Goal: Task Accomplishment & Management: Use online tool/utility

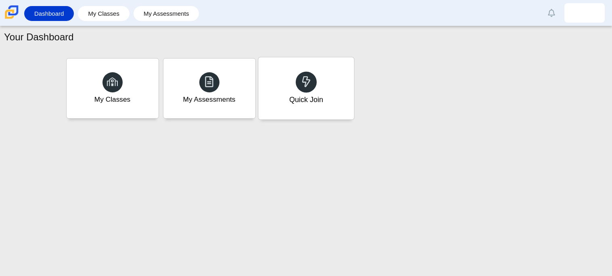
click at [301, 86] on icon at bounding box center [306, 81] width 11 height 11
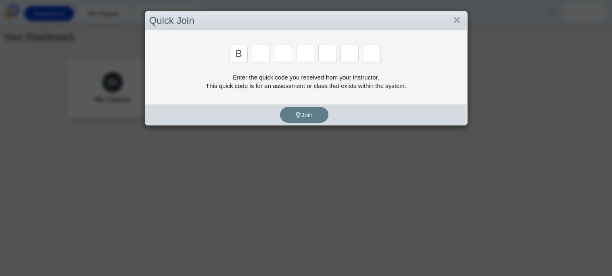
type input "b"
type input "w"
type input "8"
type input "w"
type input "z"
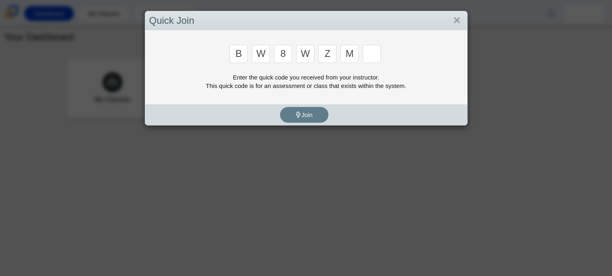
type input "m"
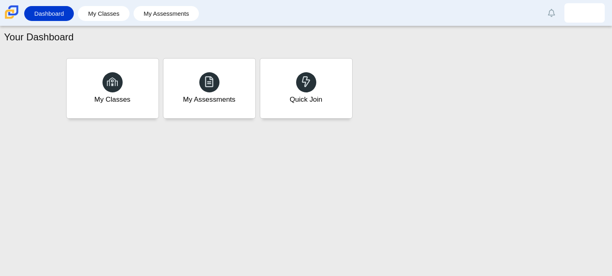
type input "v"
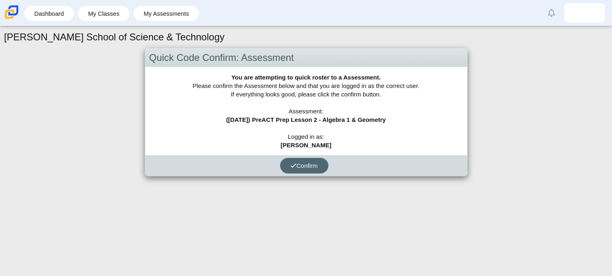
click at [299, 172] on button "Confirm" at bounding box center [304, 166] width 48 height 16
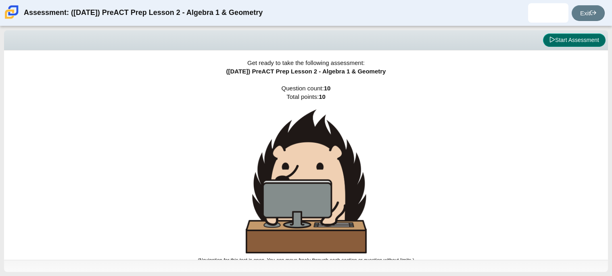
click at [576, 38] on button "Start Assessment" at bounding box center [574, 40] width 63 height 14
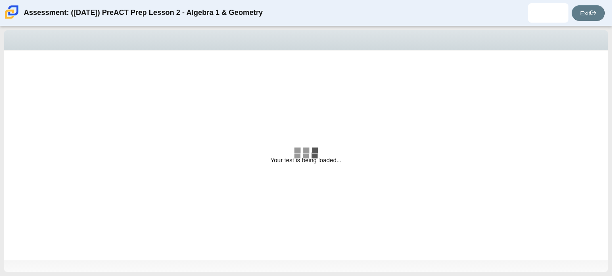
select select "bbf5d072-3e0b-44c4-9a12-6e7c9033f65b"
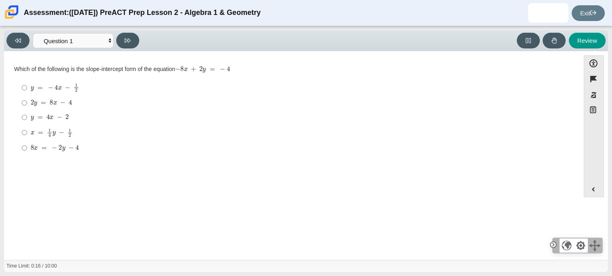
click at [37, 106] on mjx-math "Assessment items" at bounding box center [52, 103] width 42 height 7
click at [27, 106] on input "2 y = 8 x − 4 2 y = 8 x − 4" at bounding box center [24, 103] width 5 height 15
radio input "true"
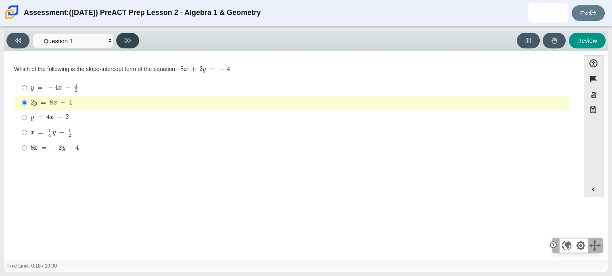
click at [121, 42] on button at bounding box center [127, 41] width 23 height 16
select select "ed62e223-81bd-4cbf-ab48-ab975844bd1f"
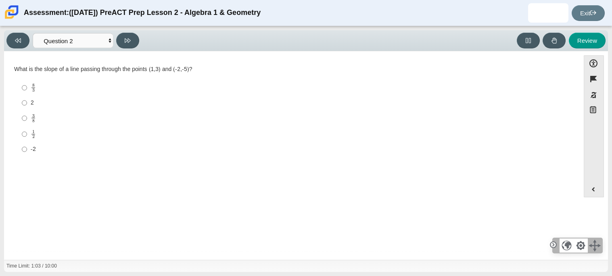
click at [21, 151] on label "-2 -2" at bounding box center [292, 149] width 553 height 15
click at [22, 151] on input "-2 -2" at bounding box center [24, 149] width 5 height 15
radio input "true"
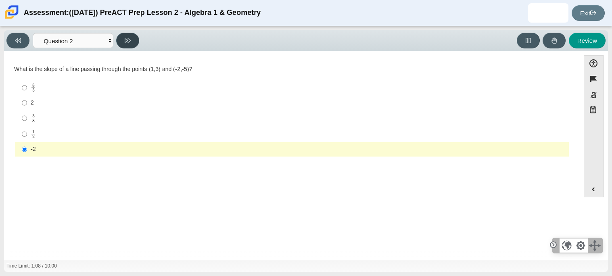
click at [120, 41] on button at bounding box center [127, 41] width 23 height 16
select select "97f4f5fa-a52e-4fed-af51-565bfcdf47cb"
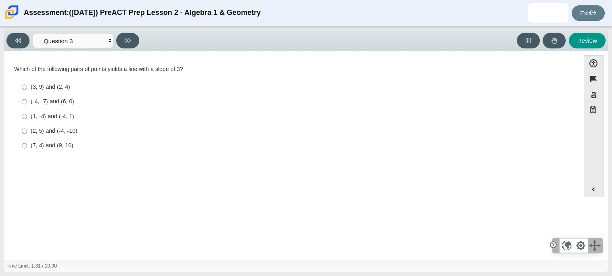
click at [54, 115] on div "(1, -4) and (-4, 1)" at bounding box center [298, 117] width 535 height 8
click at [27, 115] on input "(1, -4) and (-4, 1) (1, -4) and (-4, 1)" at bounding box center [24, 116] width 5 height 15
radio input "true"
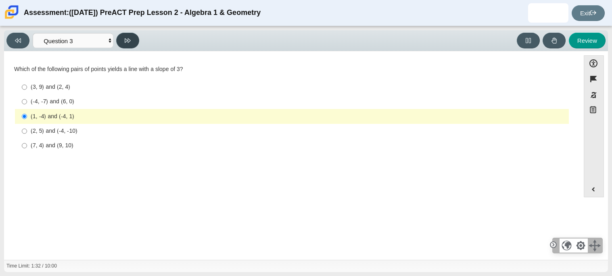
click at [125, 43] on icon at bounding box center [128, 41] width 6 height 6
select select "89427bb7-e313-4f00-988f-8b8255897029"
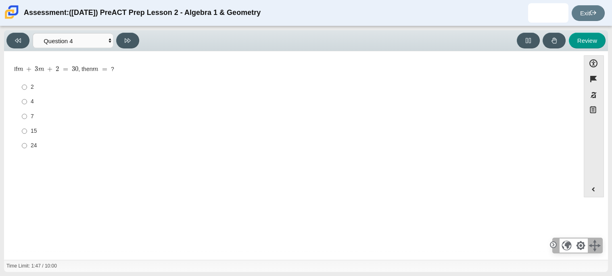
click at [29, 103] on label "4 4" at bounding box center [292, 101] width 553 height 15
click at [27, 103] on input "4 4" at bounding box center [24, 101] width 5 height 15
radio input "true"
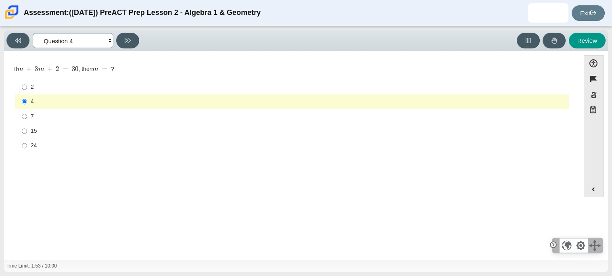
click at [88, 37] on select "Questions Question 1 Question 2 Question 3 Question 4 Question 5 Question 6 Que…" at bounding box center [73, 40] width 81 height 15
click at [29, 87] on label "2 2" at bounding box center [292, 87] width 553 height 15
click at [27, 87] on input "2 2" at bounding box center [24, 87] width 5 height 15
radio input "true"
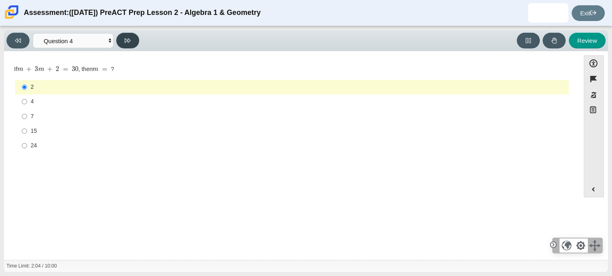
click at [133, 36] on button at bounding box center [127, 41] width 23 height 16
select select "489dcffd-4e6a-49cf-a9d6-ad1d4a911a4e"
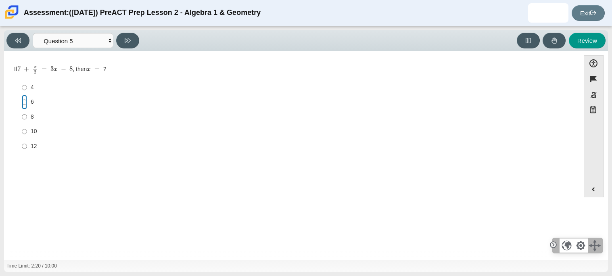
click at [26, 99] on input "6 6" at bounding box center [24, 102] width 5 height 15
radio input "true"
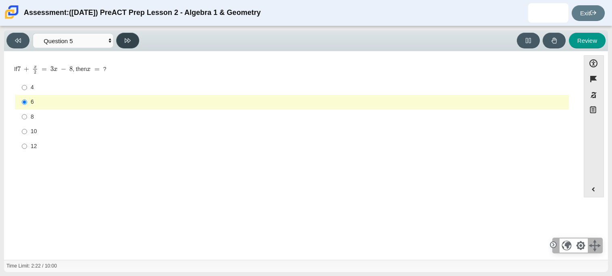
click at [127, 34] on button at bounding box center [127, 41] width 23 height 16
select select "210571de-36a6-4d8e-a361-ceff8ef801dc"
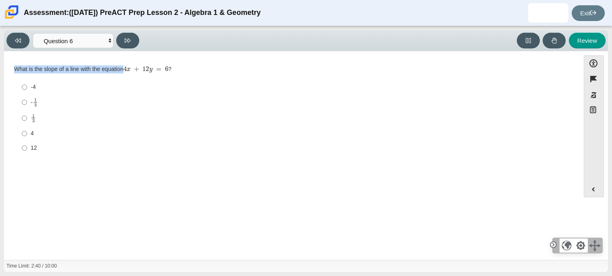
drag, startPoint x: 16, startPoint y: 70, endPoint x: 159, endPoint y: 69, distance: 142.4
click at [159, 69] on div "What is the slope of a line with the equation 4 x + 12 y = 6 ?" at bounding box center [292, 69] width 556 height 8
click at [192, 78] on div "What is the slope of a line with the equation 4 x + 12 y = 6 ? Responses -4 -4 …" at bounding box center [292, 110] width 556 height 91
click at [22, 102] on input "- 1 3 -1 third" at bounding box center [24, 102] width 5 height 16
radio input "true"
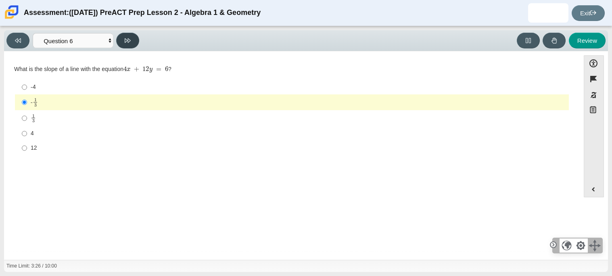
click at [132, 42] on button at bounding box center [127, 41] width 23 height 16
select select "ec95ace6-bebc-42b8-9428-40567494d4da"
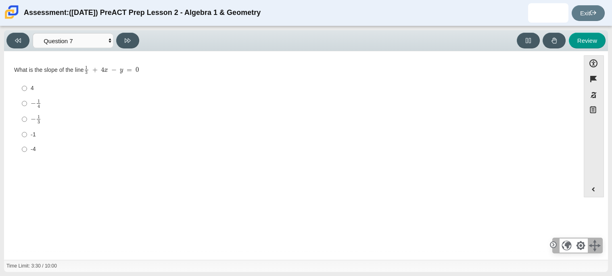
drag, startPoint x: 87, startPoint y: 68, endPoint x: 159, endPoint y: 67, distance: 71.8
click at [159, 67] on div "What is the slope of the line 1 3 + 4 x − y = 0" at bounding box center [292, 69] width 556 height 9
click at [24, 88] on input "4 4" at bounding box center [24, 88] width 5 height 15
radio input "true"
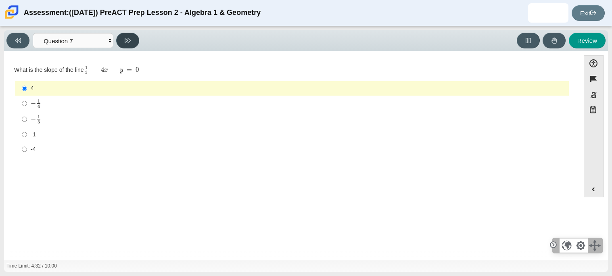
click at [129, 43] on icon at bounding box center [128, 41] width 6 height 6
select select "ce81fe10-bf29-4b5e-8bd7-4f47f2fed4d8"
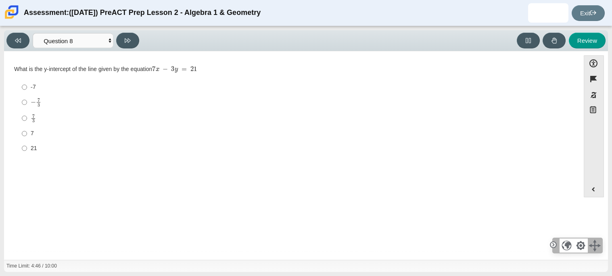
click at [107, 69] on thspan "What is the y-intercept of the line given by the equation" at bounding box center [83, 68] width 138 height 7
click at [14, 119] on div "-7 -7 − 7 3 negative 7 thirds 7 3 7 thirds 7 7 21 21" at bounding box center [292, 117] width 556 height 77
click at [25, 117] on input "7 3 7 thirds" at bounding box center [24, 118] width 5 height 16
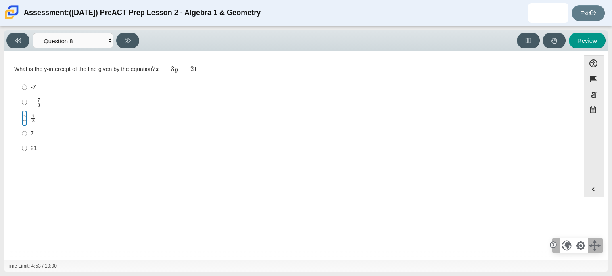
radio input "true"
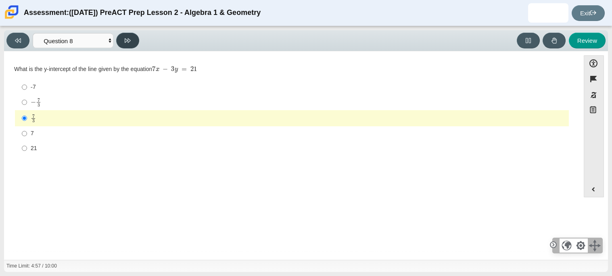
click at [126, 38] on icon at bounding box center [128, 41] width 6 height 6
select select "14773eaf-2ca1-47ae-afe7-a624a56f34b3"
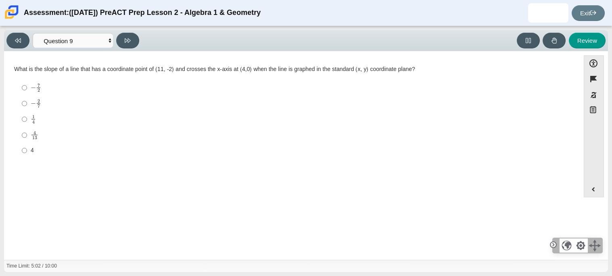
click at [19, 120] on label "1 4 1 fourth" at bounding box center [292, 119] width 553 height 16
click at [22, 120] on input "1 4 1 fourth" at bounding box center [24, 119] width 5 height 16
radio input "true"
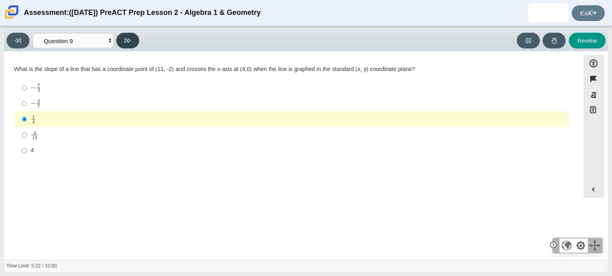
click at [130, 46] on button at bounding box center [127, 41] width 23 height 16
select select "96b71634-eacb-4f7e-8aef-411727d9bcba"
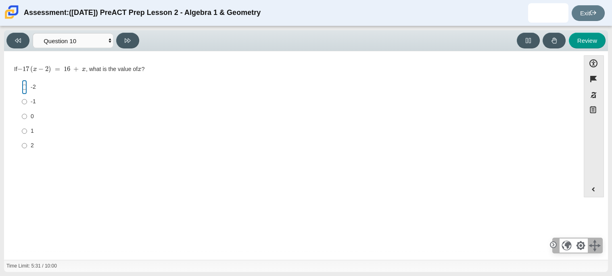
click at [25, 88] on input "-2 -2" at bounding box center [24, 87] width 5 height 15
radio input "true"
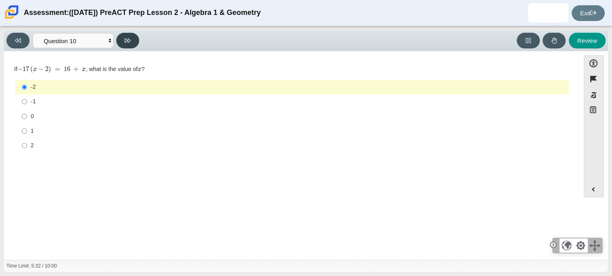
click at [123, 41] on button at bounding box center [127, 41] width 23 height 16
select select "review"
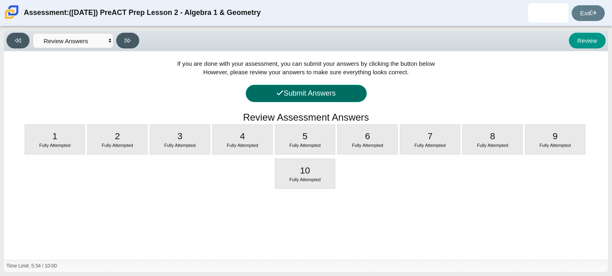
click at [289, 99] on button "Submit Answers" at bounding box center [306, 93] width 121 height 17
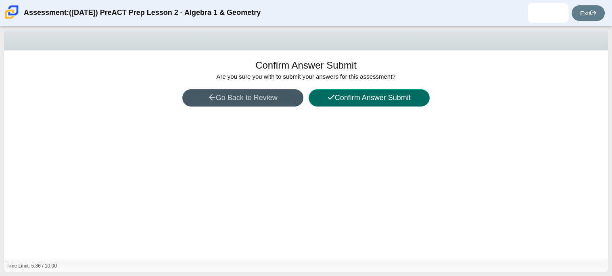
click at [379, 91] on button "Confirm Answer Submit" at bounding box center [369, 97] width 121 height 17
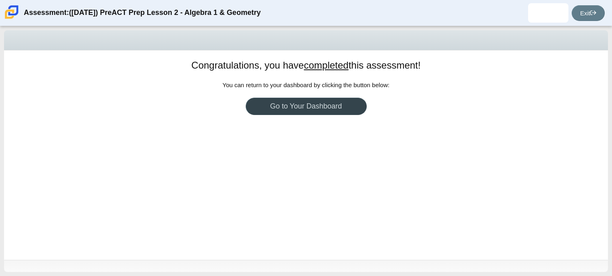
click at [301, 104] on link "Go to Your Dashboard" at bounding box center [306, 106] width 121 height 17
